Goal: Information Seeking & Learning: Learn about a topic

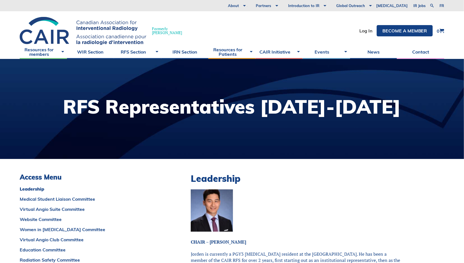
click at [433, 9] on div "About Vision and Mission Board of Directors Annual Reports Financial Statements…" at bounding box center [232, 5] width 464 height 11
click at [432, 8] on link at bounding box center [432, 5] width 7 height 7
type input "volunteer"
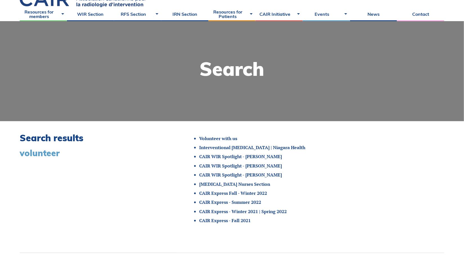
scroll to position [41, 0]
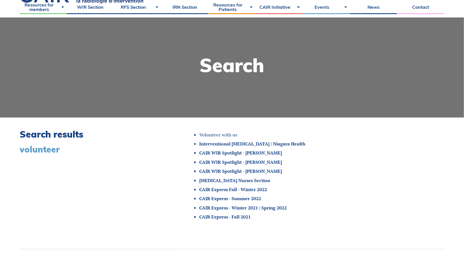
click at [225, 133] on link "Volunteer with us" at bounding box center [218, 134] width 38 height 6
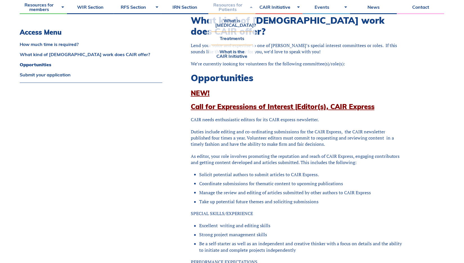
scroll to position [223, 0]
